Goal: Transaction & Acquisition: Purchase product/service

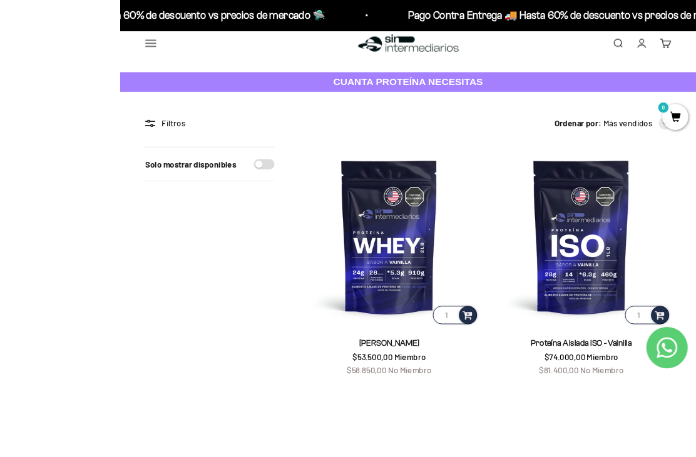
scroll to position [96, 0]
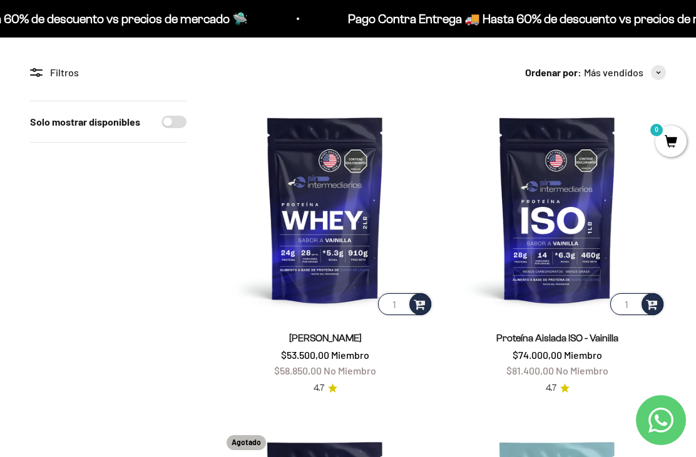
click at [530, 222] on img at bounding box center [557, 209] width 217 height 217
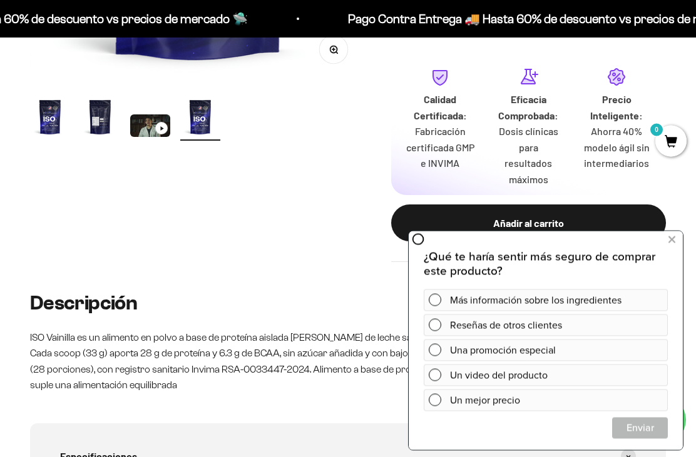
scroll to position [415, 0]
click at [674, 238] on icon at bounding box center [671, 240] width 7 height 16
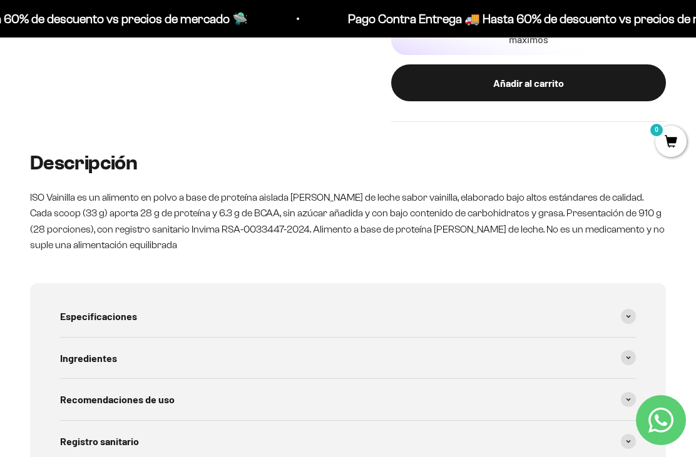
scroll to position [554, 0]
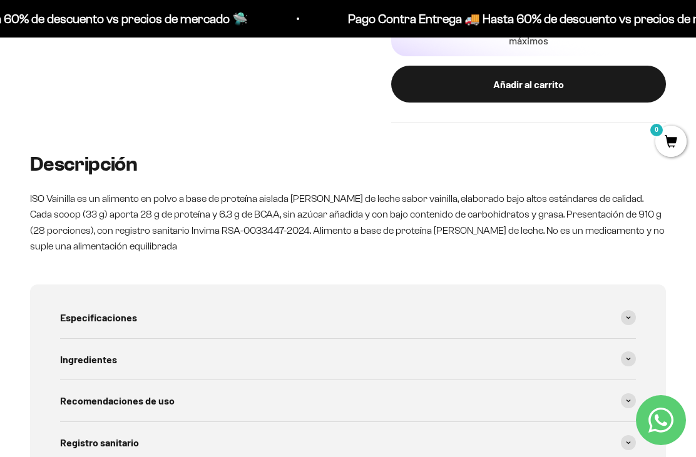
click at [608, 340] on div "Ingredientes" at bounding box center [348, 359] width 576 height 41
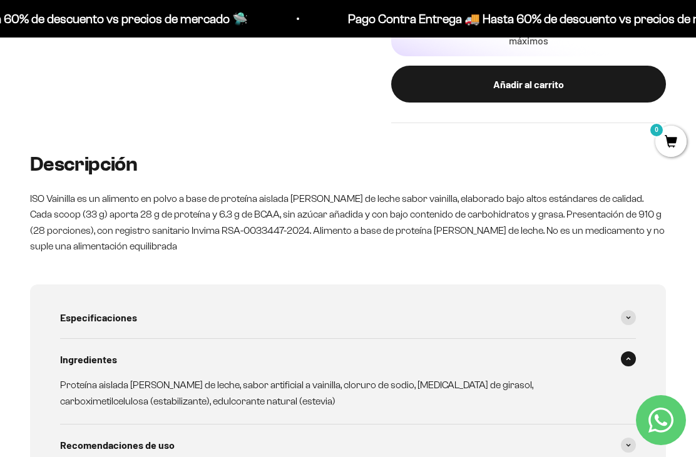
click at [631, 352] on span at bounding box center [628, 359] width 15 height 15
click at [635, 310] on span at bounding box center [628, 317] width 15 height 15
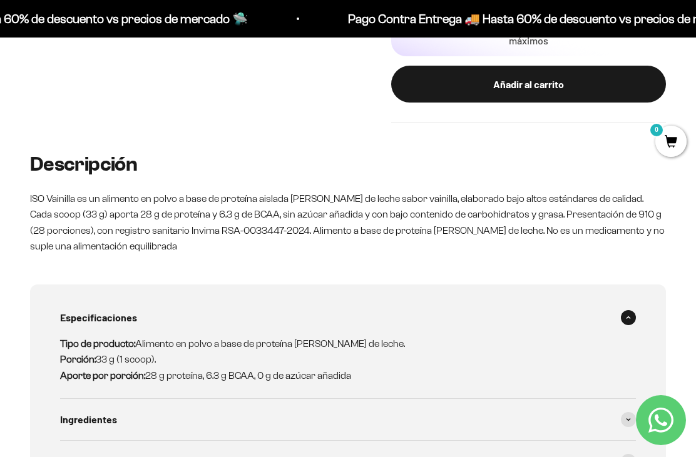
click at [634, 310] on span at bounding box center [628, 317] width 15 height 15
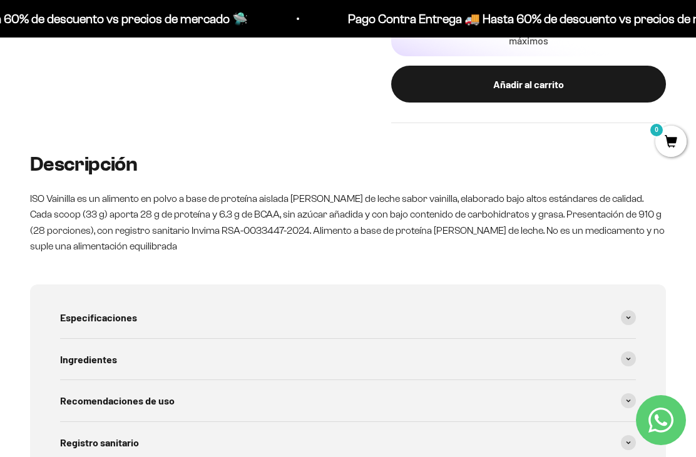
click at [624, 352] on span at bounding box center [628, 359] width 15 height 15
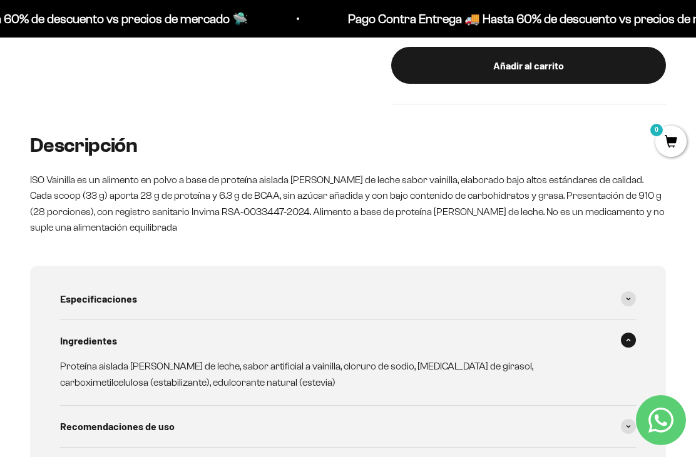
scroll to position [573, 0]
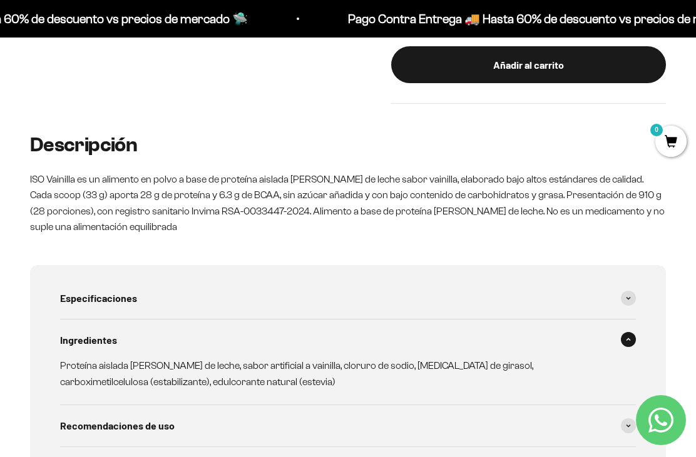
click at [630, 323] on div "Ingredientes" at bounding box center [348, 340] width 576 height 41
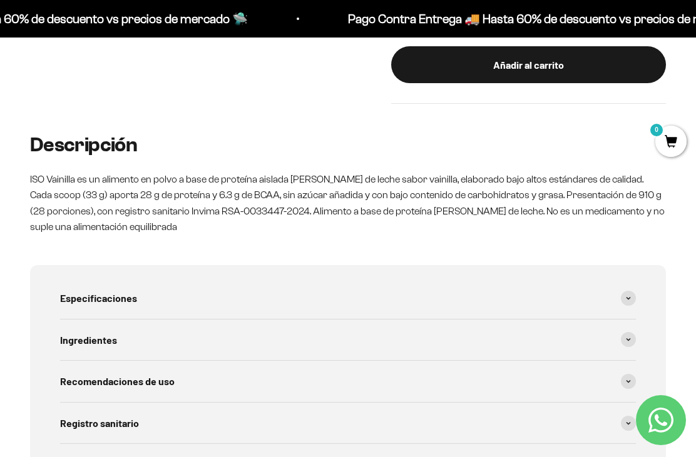
click at [632, 374] on span at bounding box center [628, 381] width 15 height 15
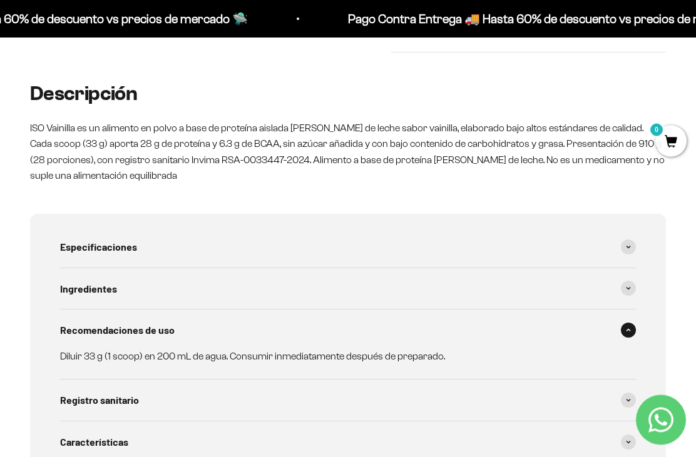
scroll to position [699, 0]
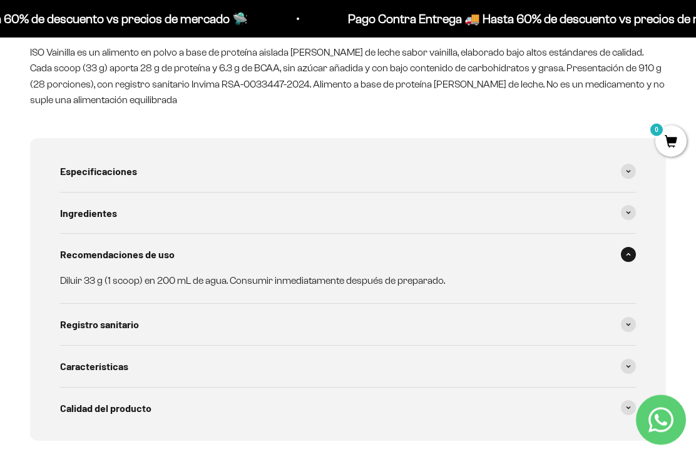
click at [607, 347] on div "Características" at bounding box center [348, 367] width 576 height 41
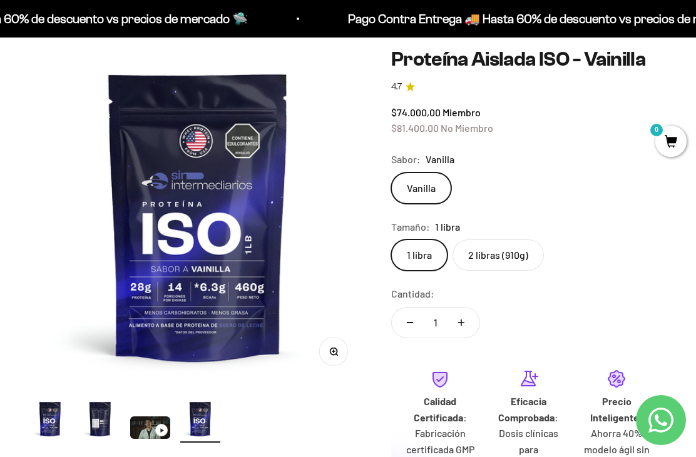
scroll to position [111, 0]
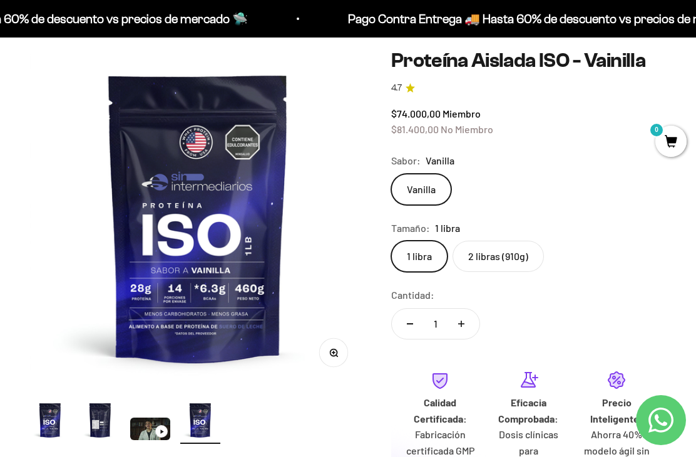
click at [511, 253] on label "2 libras (910g)" at bounding box center [497, 256] width 91 height 31
click at [391, 241] on input "2 libras (910g)" at bounding box center [390, 240] width 1 height 1
click at [420, 256] on label "1 libra" at bounding box center [419, 256] width 56 height 31
click at [391, 241] on input "1 libra" at bounding box center [390, 240] width 1 height 1
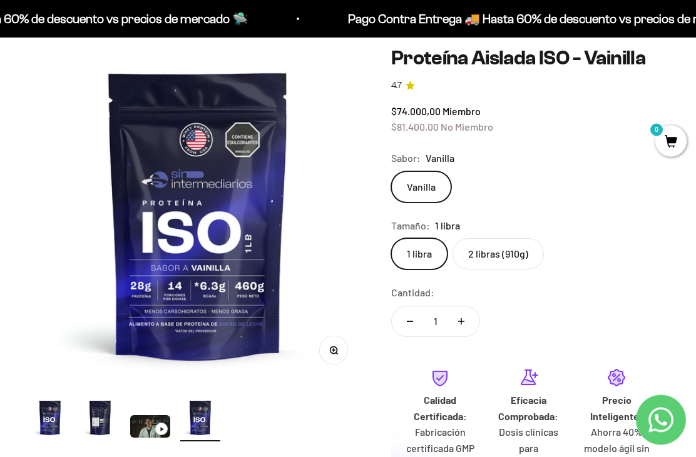
scroll to position [111, 0]
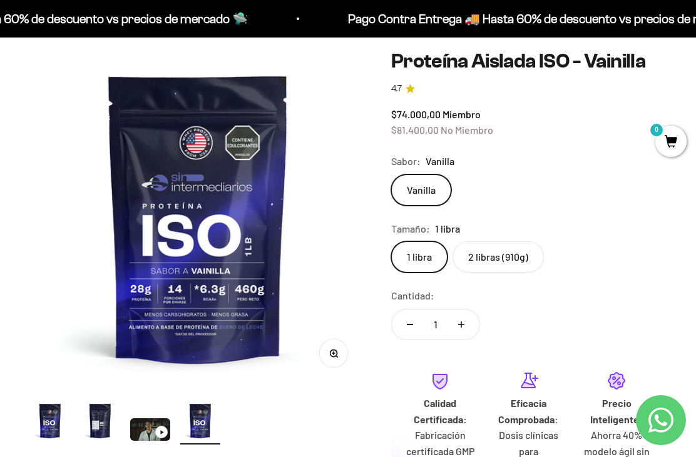
click at [502, 253] on label "2 libras (910g)" at bounding box center [497, 256] width 91 height 31
click at [391, 241] on input "2 libras (910g)" at bounding box center [390, 241] width 1 height 1
click at [447, 256] on label "1 libra" at bounding box center [419, 256] width 56 height 31
click at [391, 241] on input "1 libra" at bounding box center [390, 241] width 1 height 1
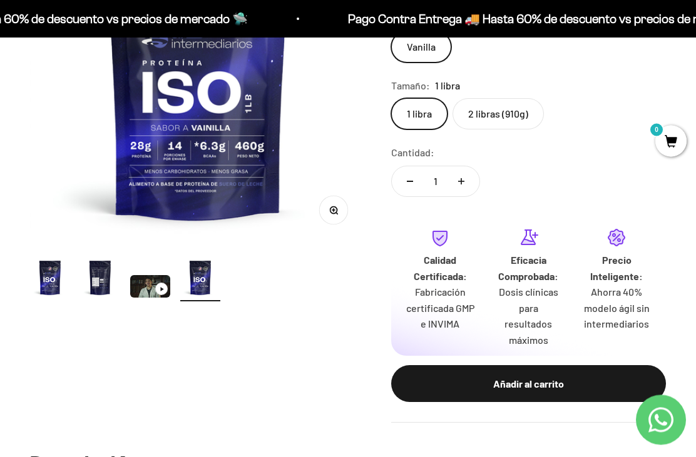
scroll to position [256, 0]
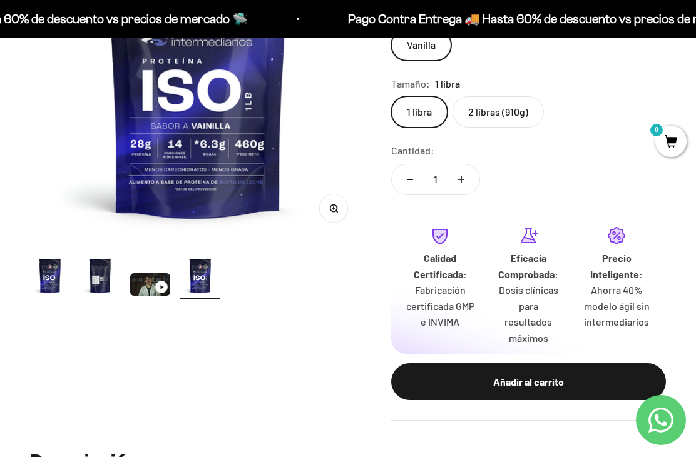
click at [566, 374] on div "Añadir al carrito" at bounding box center [528, 382] width 225 height 16
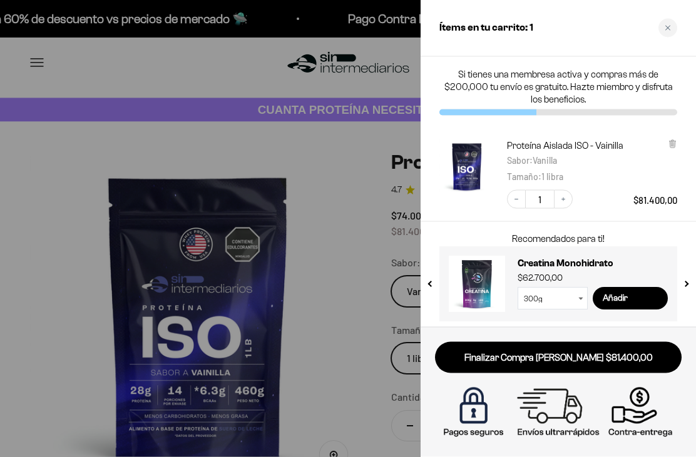
scroll to position [0, 0]
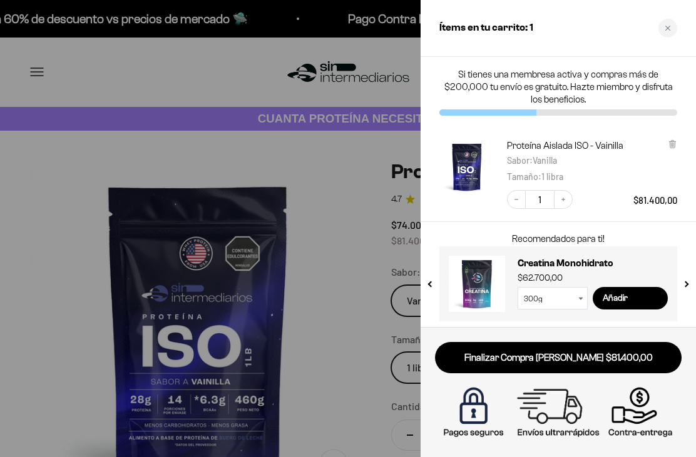
click at [688, 277] on button "next slide / item" at bounding box center [685, 280] width 11 height 75
click at [688, 278] on button "next slide / item" at bounding box center [685, 280] width 11 height 75
click at [690, 280] on button "next slide / item" at bounding box center [685, 280] width 11 height 75
click at [680, 283] on button "next slide / item" at bounding box center [685, 280] width 11 height 75
click at [684, 283] on button "next slide / item" at bounding box center [685, 280] width 11 height 75
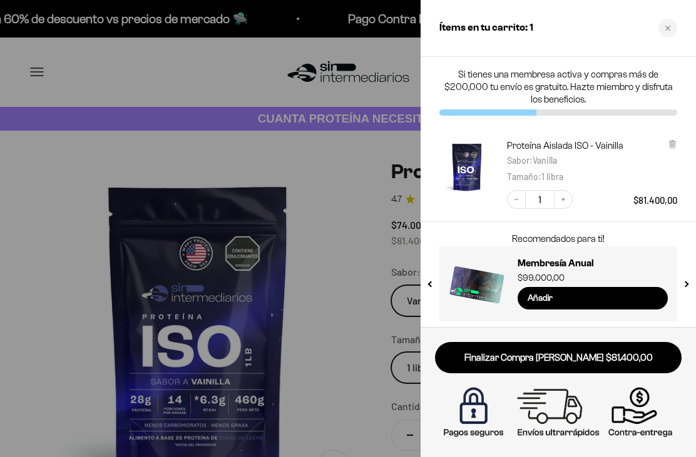
click at [689, 281] on button "next slide / item" at bounding box center [685, 280] width 11 height 75
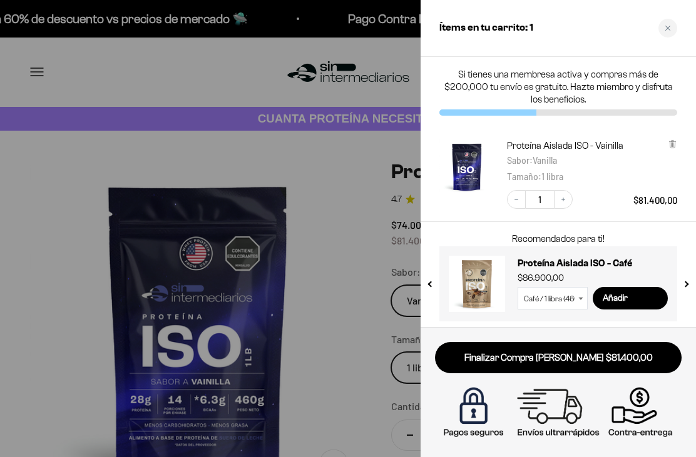
click at [688, 285] on button "next slide / item" at bounding box center [685, 280] width 11 height 75
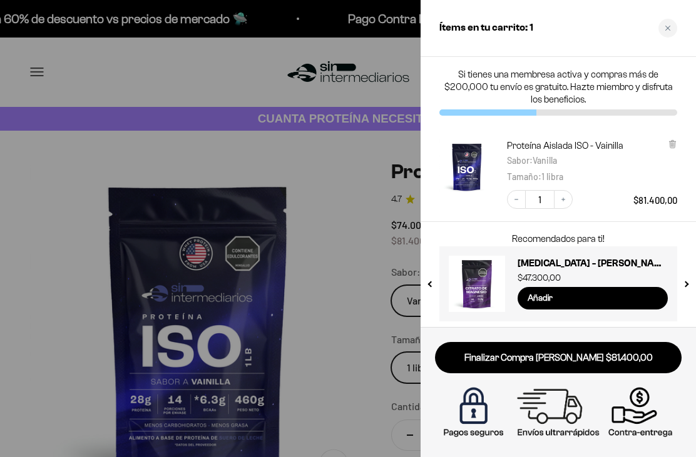
click at [561, 355] on link "Finalizar Compra [PERSON_NAME] $81.400,00" at bounding box center [558, 358] width 246 height 32
